Goal: Information Seeking & Learning: Learn about a topic

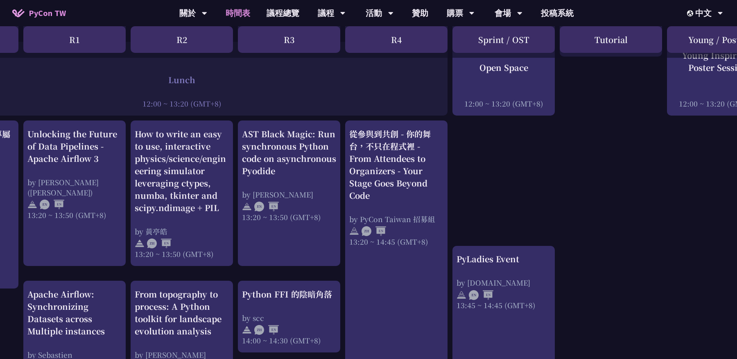
scroll to position [639, 92]
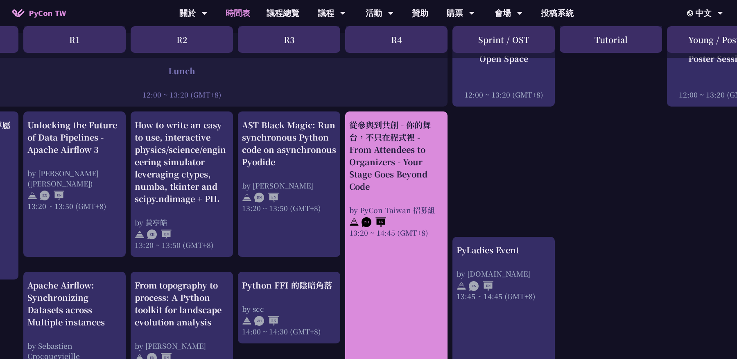
click at [411, 159] on div "從參與到共創 - 你的舞台，不只在程式裡 - From Attendees to Organizers - Your Stage Goes Beyond Co…" at bounding box center [396, 156] width 94 height 74
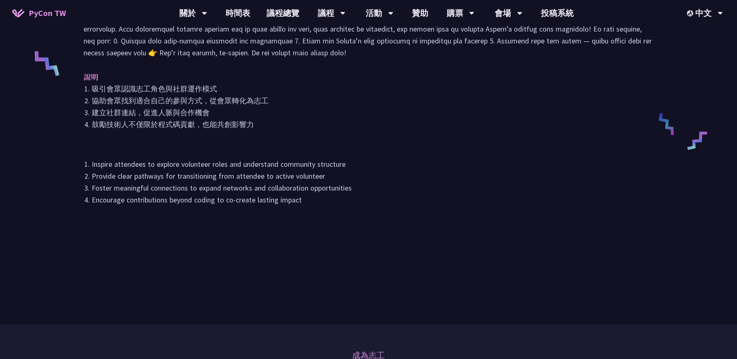
scroll to position [355, 0]
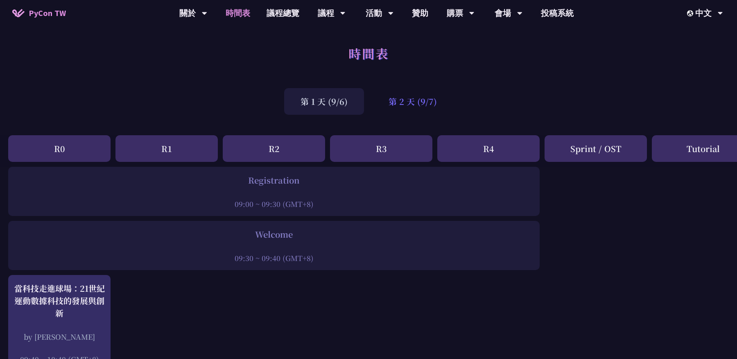
click at [388, 102] on div "第 2 天 (9/7)" at bounding box center [412, 101] width 81 height 27
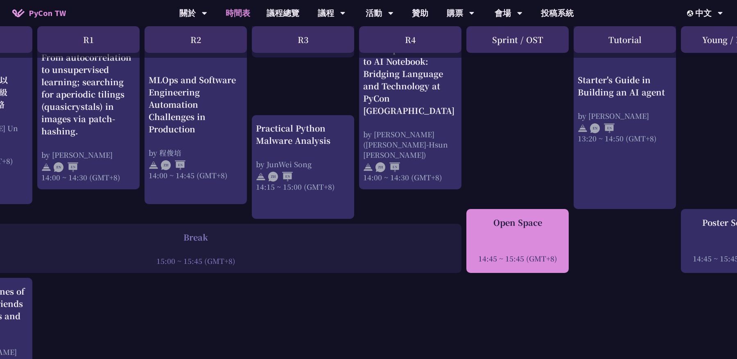
scroll to position [864, 78]
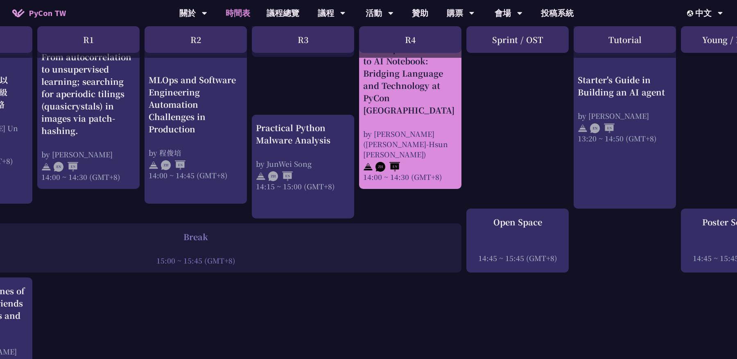
click at [418, 115] on div "From Speech-to-text to AI Notebook: Bridging Language and Technology at PyCon […" at bounding box center [410, 80] width 94 height 74
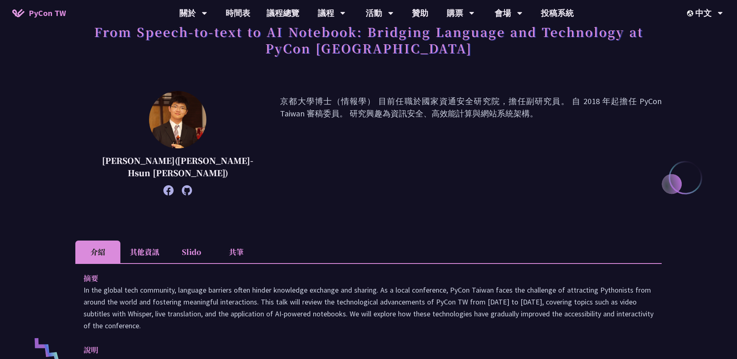
scroll to position [102, 0]
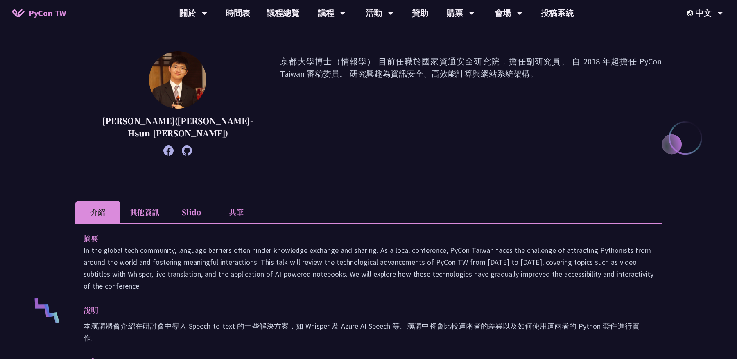
click at [244, 214] on li "共筆" at bounding box center [236, 212] width 45 height 23
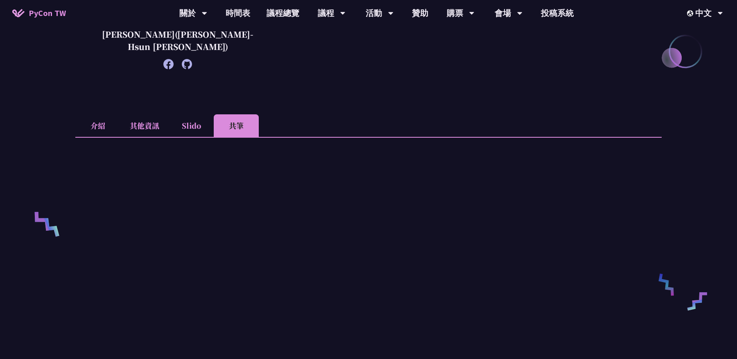
scroll to position [203, 0]
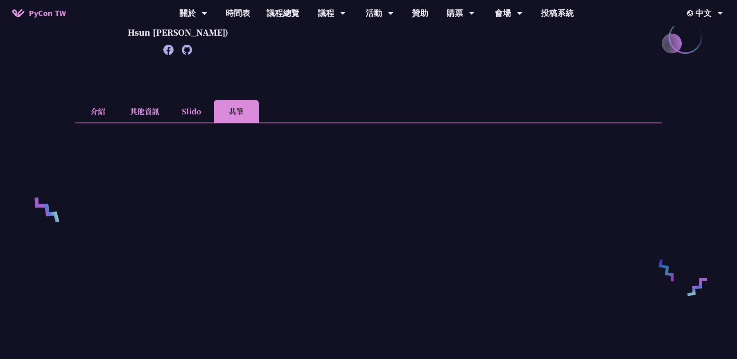
click at [187, 110] on li "Slido" at bounding box center [191, 111] width 45 height 23
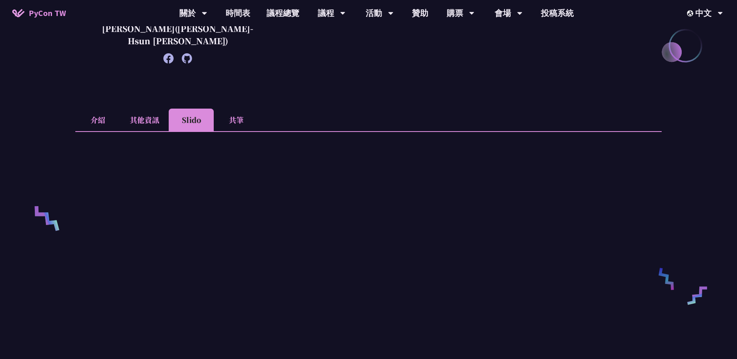
scroll to position [194, 0]
click at [131, 126] on li "其他資訊" at bounding box center [144, 120] width 48 height 23
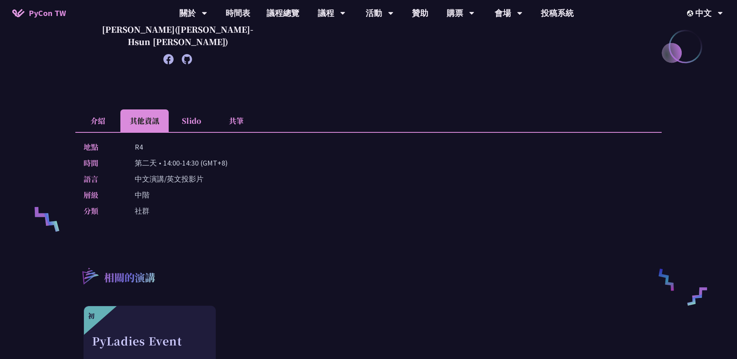
click at [90, 114] on li "介紹" at bounding box center [97, 120] width 45 height 23
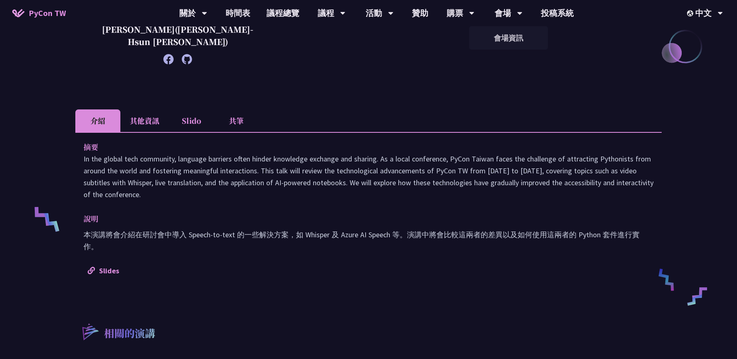
scroll to position [178, 0]
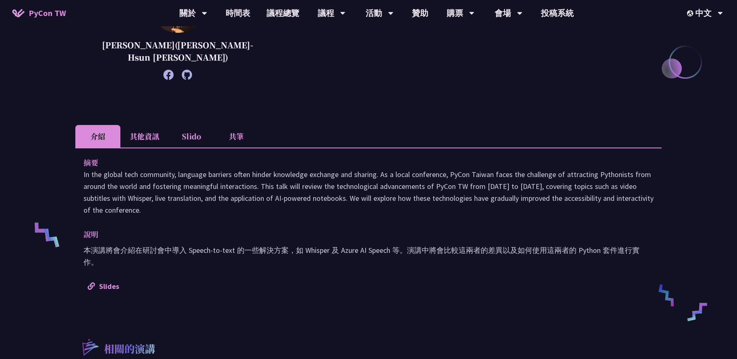
click at [395, 262] on div "摘要 In the global tech community, language barriers often hinder knowledge excha…" at bounding box center [368, 223] width 586 height 153
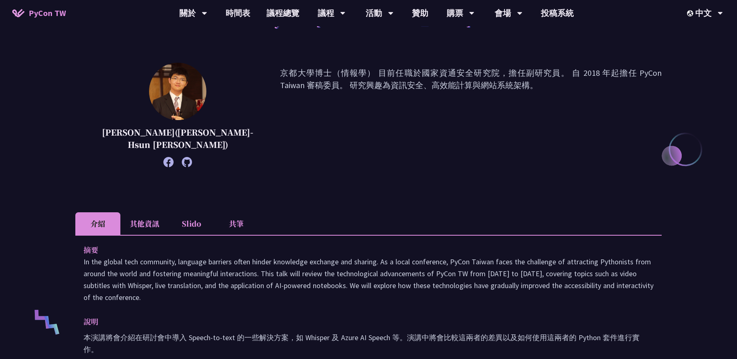
scroll to position [0, 0]
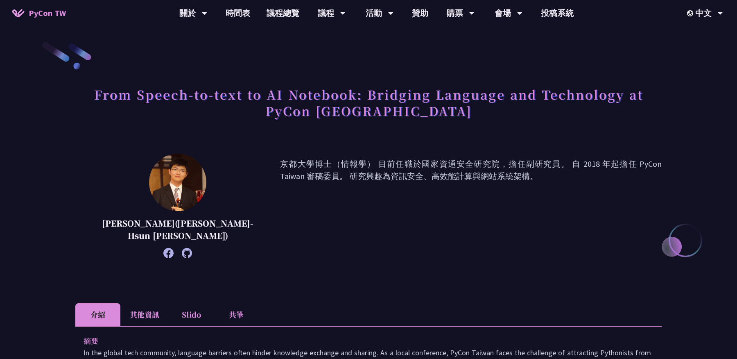
click at [234, 313] on li "共筆" at bounding box center [236, 314] width 45 height 23
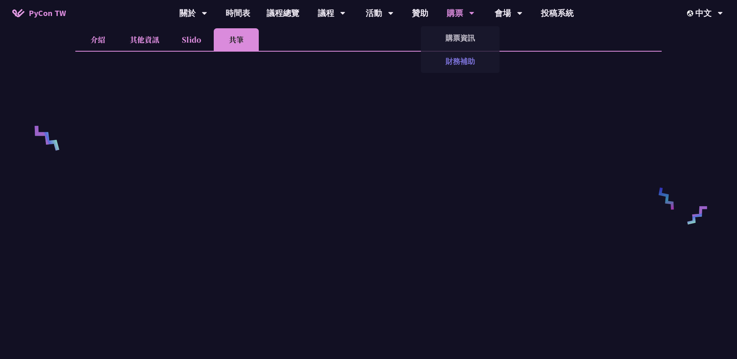
scroll to position [331, 0]
